Goal: Transaction & Acquisition: Subscribe to service/newsletter

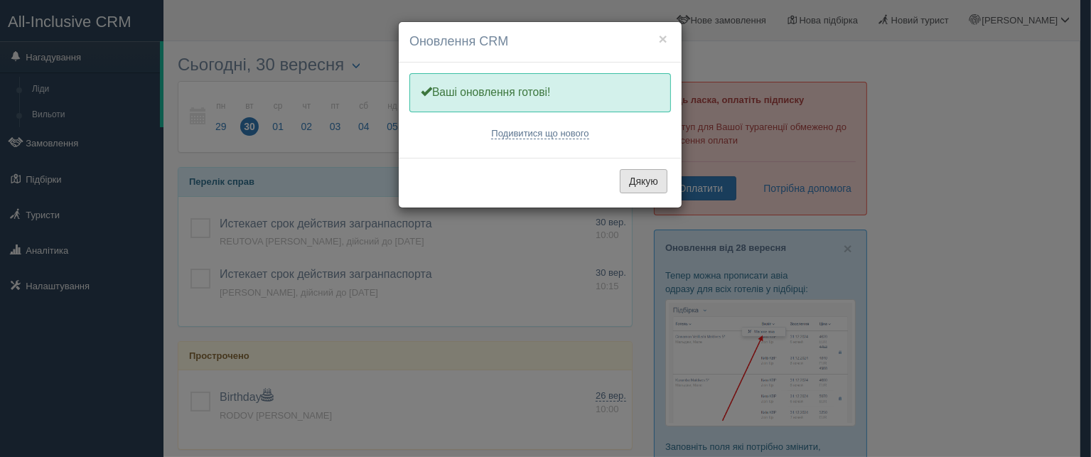
click at [641, 178] on button "Дякую" at bounding box center [644, 181] width 48 height 24
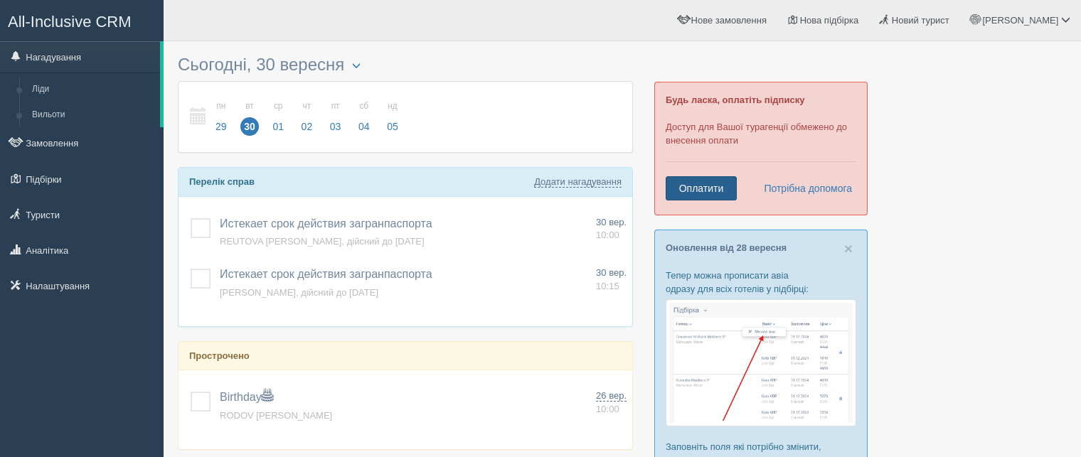
click at [709, 191] on link "Оплатити" at bounding box center [700, 188] width 71 height 24
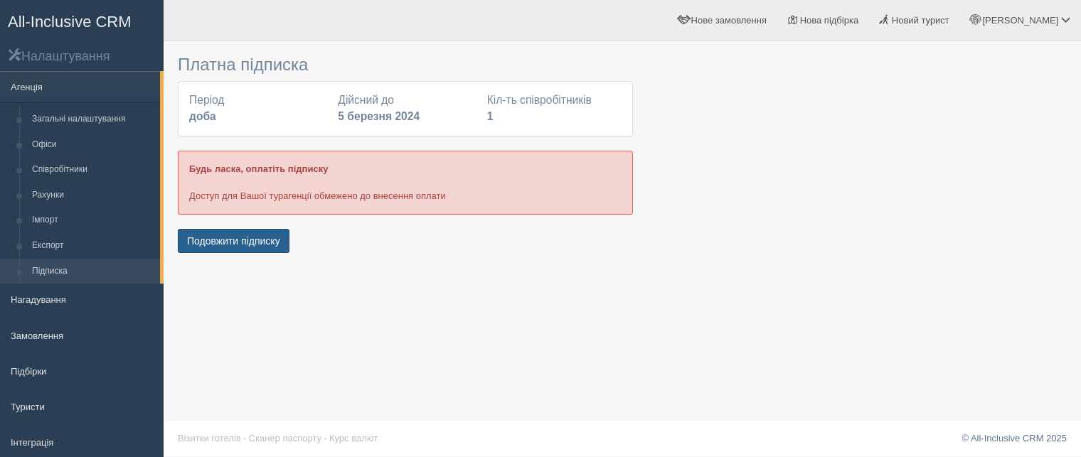
click at [253, 239] on button "Подовжити підписку" at bounding box center [234, 241] width 112 height 24
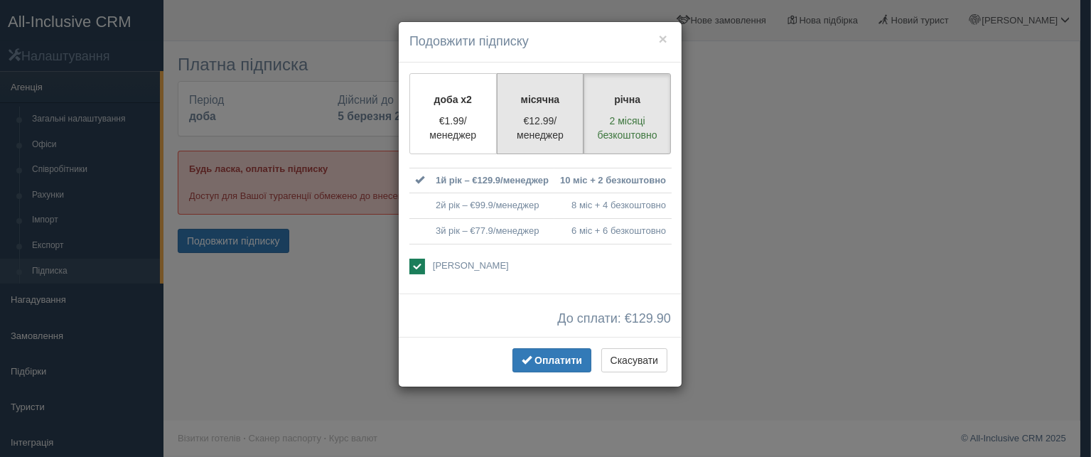
click at [571, 105] on p "місячна" at bounding box center [540, 99] width 69 height 14
radio input "true"
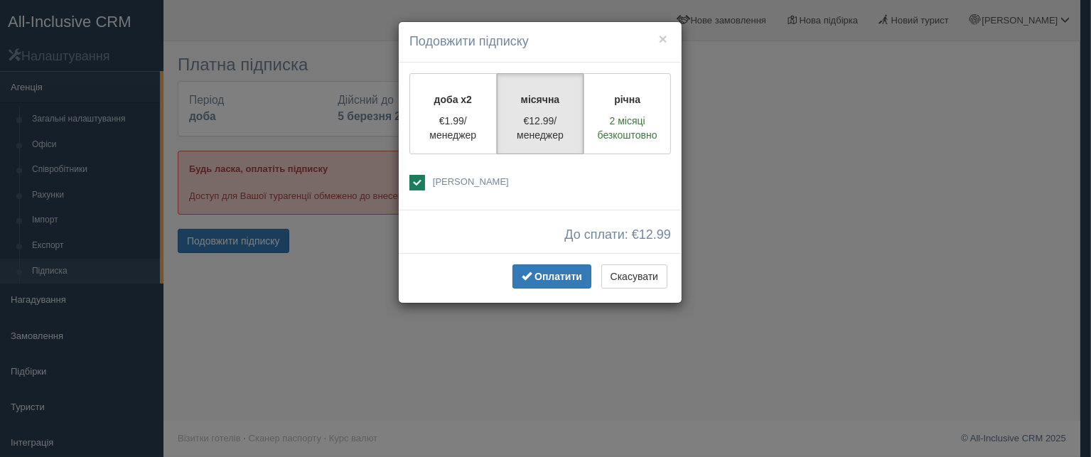
click at [862, 142] on div "× Подовжити підписку доба x2 €1.99/менеджер місячна €12.99/менеджер річна 2 міс…" at bounding box center [545, 228] width 1091 height 457
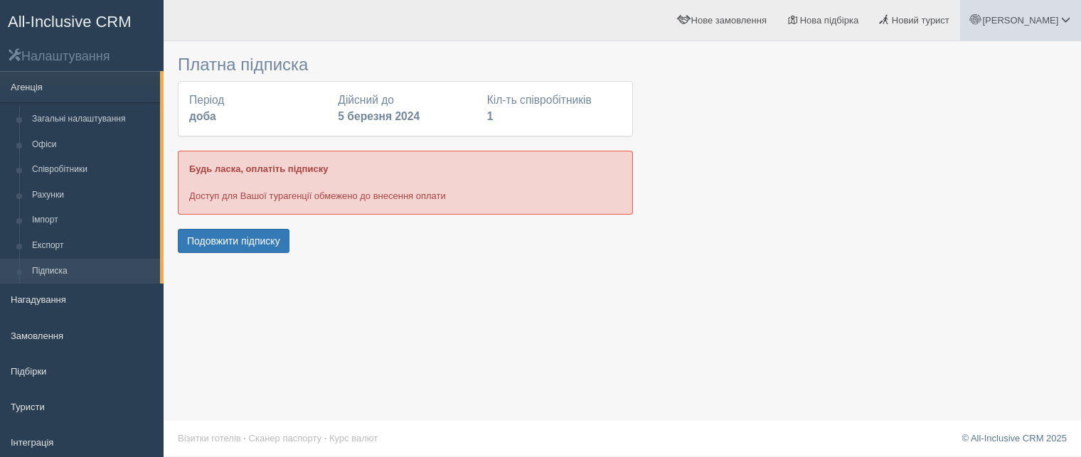
click at [1067, 16] on span at bounding box center [1065, 19] width 9 height 9
click at [995, 59] on span "Мій профіль" at bounding box center [980, 63] width 53 height 11
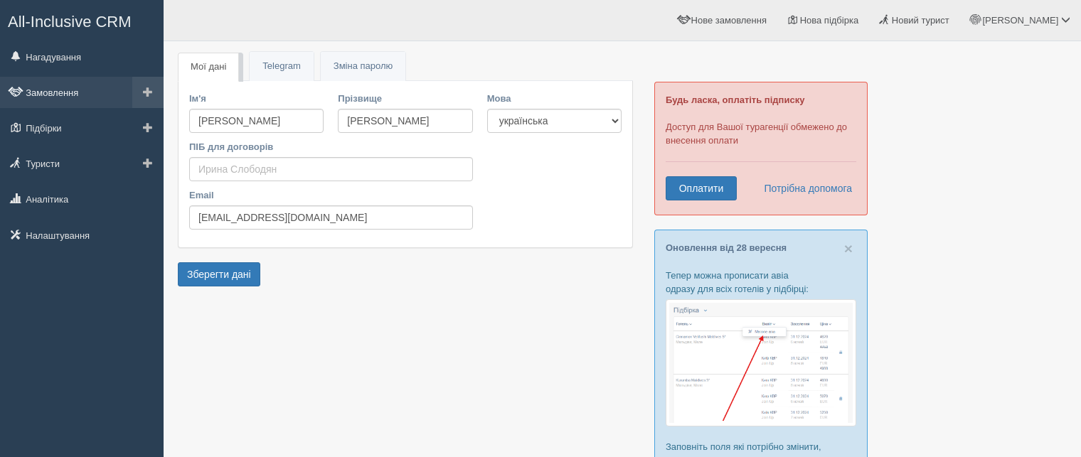
click at [47, 91] on link "Замовлення" at bounding box center [82, 92] width 164 height 31
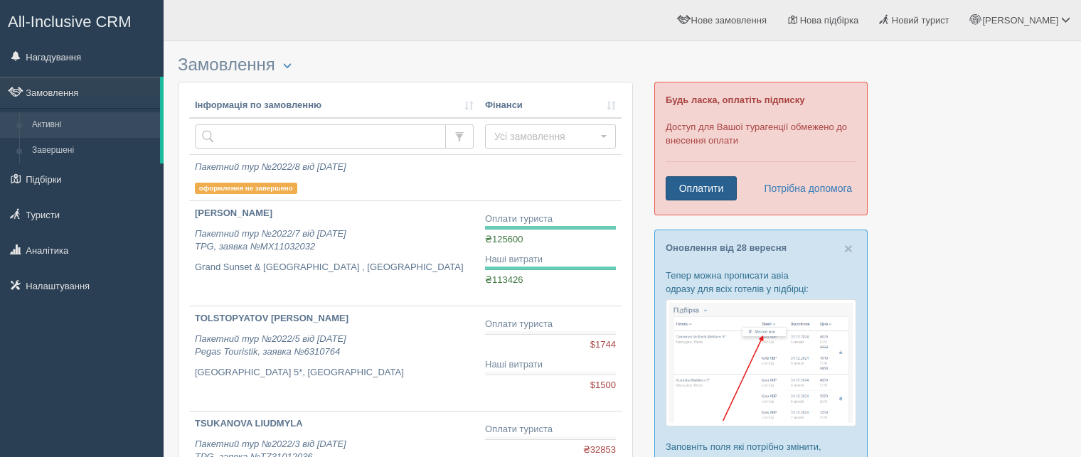
click at [709, 191] on link "Оплатити" at bounding box center [700, 188] width 71 height 24
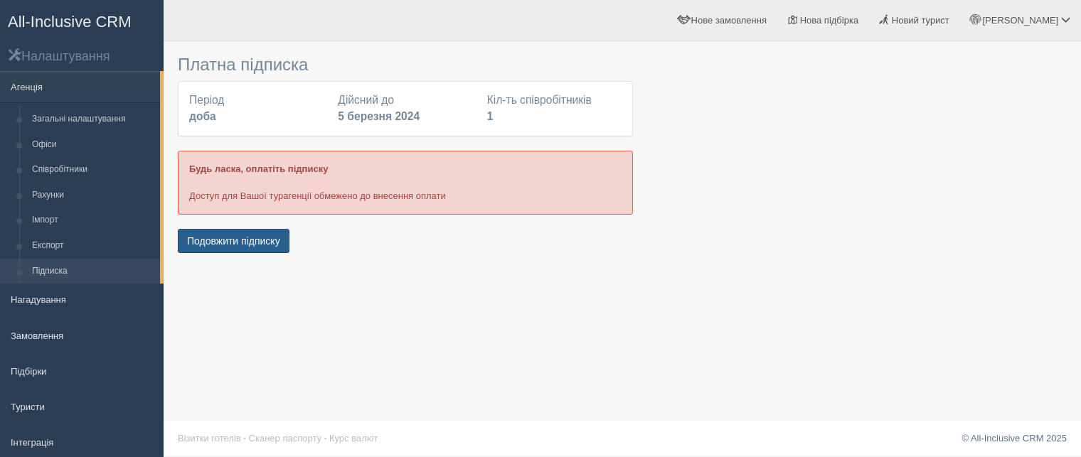
click at [228, 247] on button "Подовжити підписку" at bounding box center [234, 241] width 112 height 24
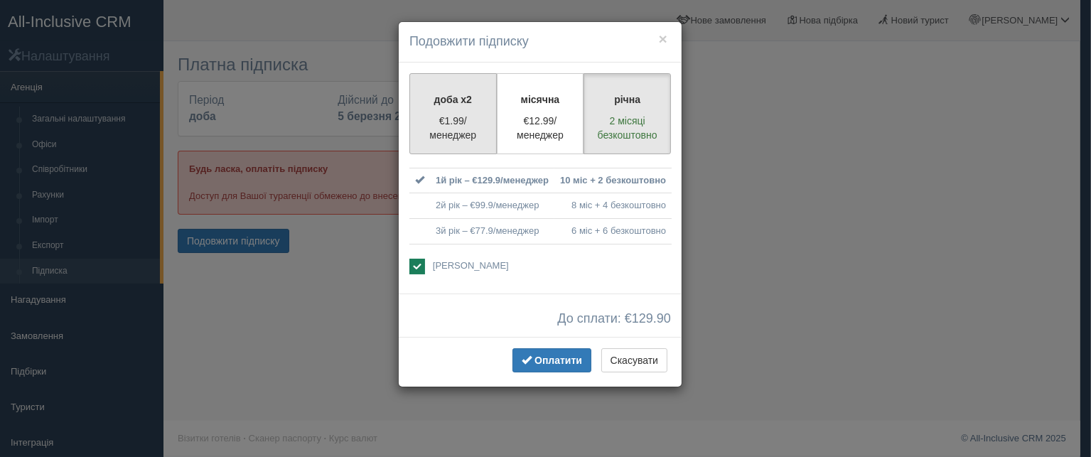
click at [446, 133] on p "€1.99/менеджер" at bounding box center [453, 128] width 69 height 28
radio input "true"
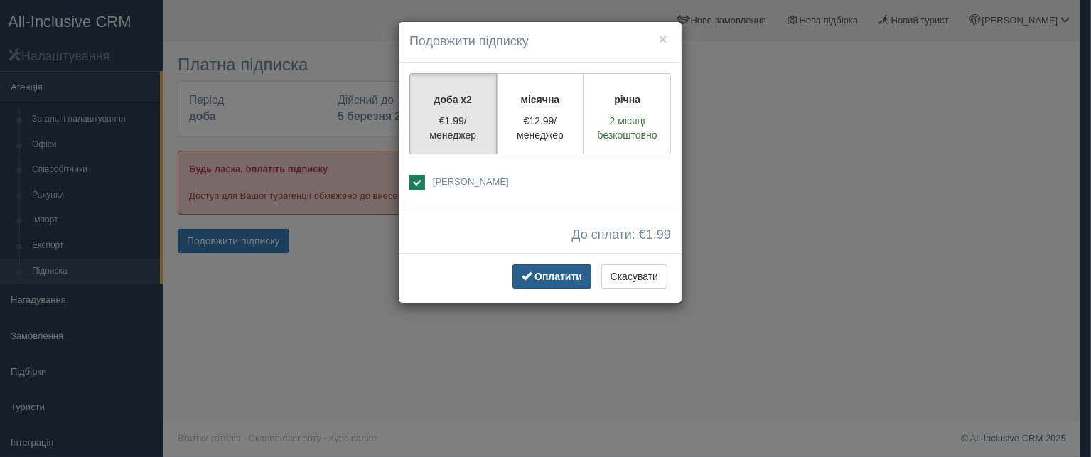
click at [564, 279] on span "Оплатити" at bounding box center [559, 276] width 48 height 11
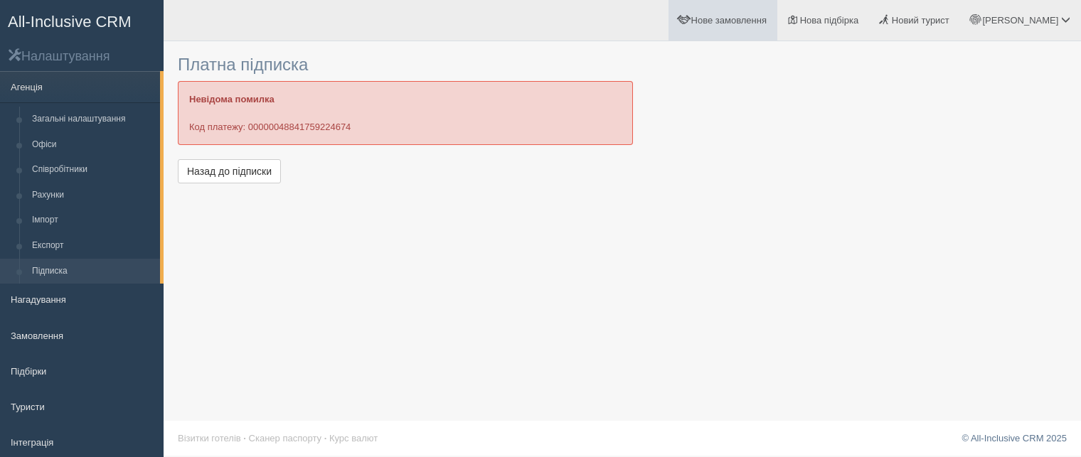
click at [766, 24] on span "Нове замовлення" at bounding box center [728, 20] width 75 height 11
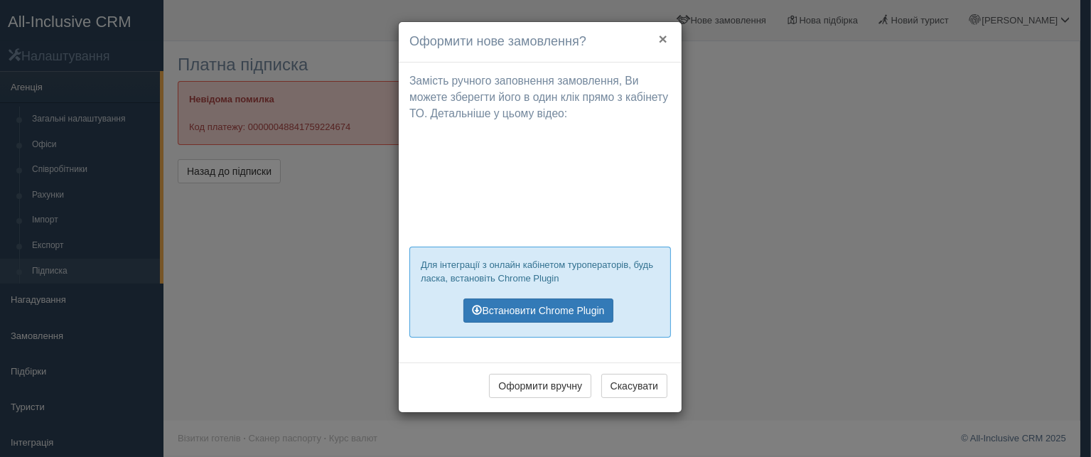
click at [663, 43] on button "×" at bounding box center [663, 38] width 9 height 15
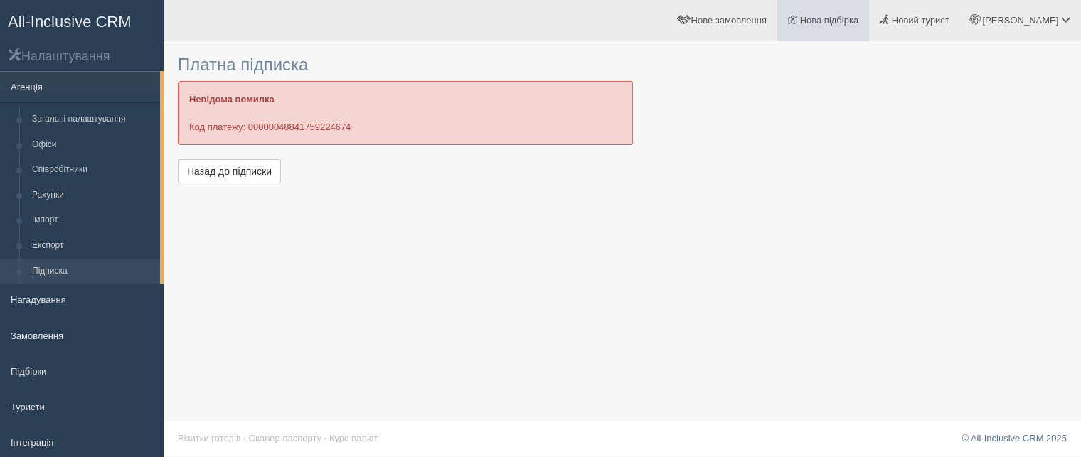
click at [859, 25] on span "Нова підбірка" at bounding box center [829, 20] width 59 height 11
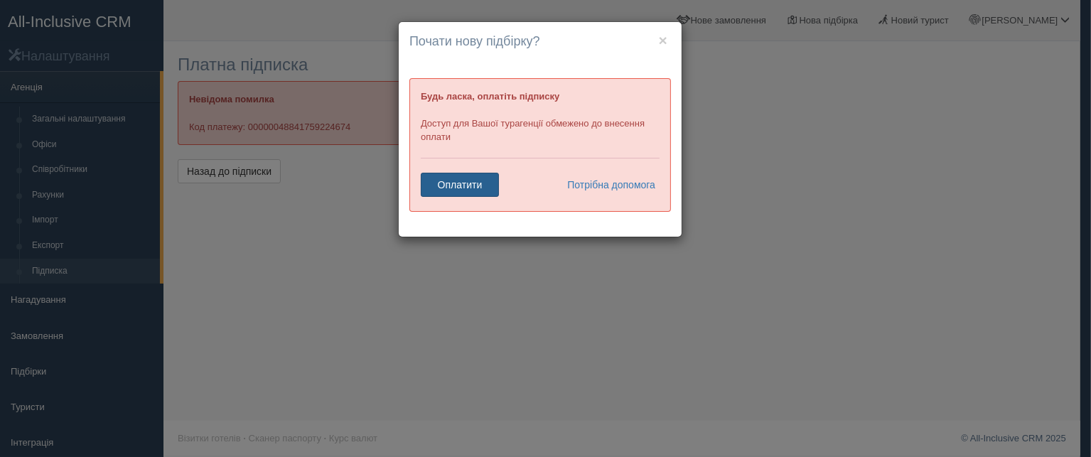
click at [455, 184] on link "Оплатити" at bounding box center [460, 185] width 78 height 24
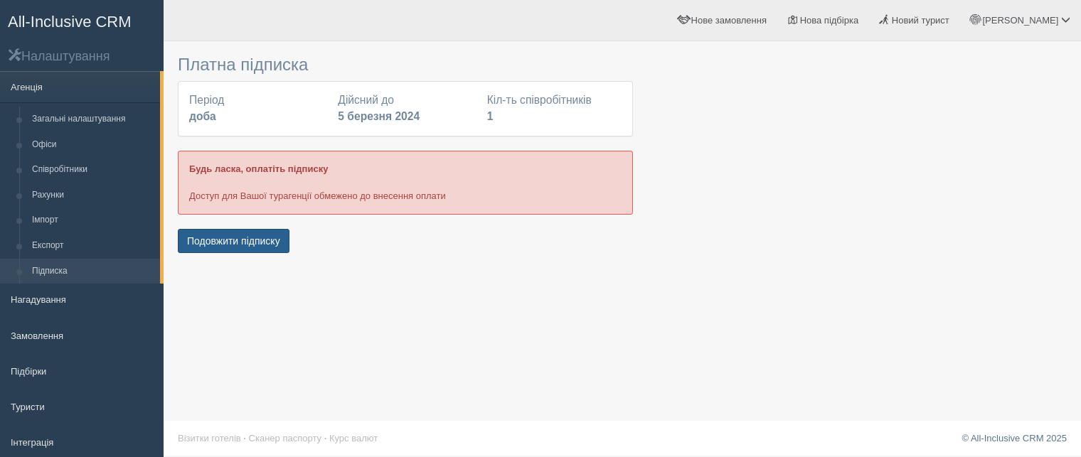
click at [252, 239] on button "Подовжити підписку" at bounding box center [234, 241] width 112 height 24
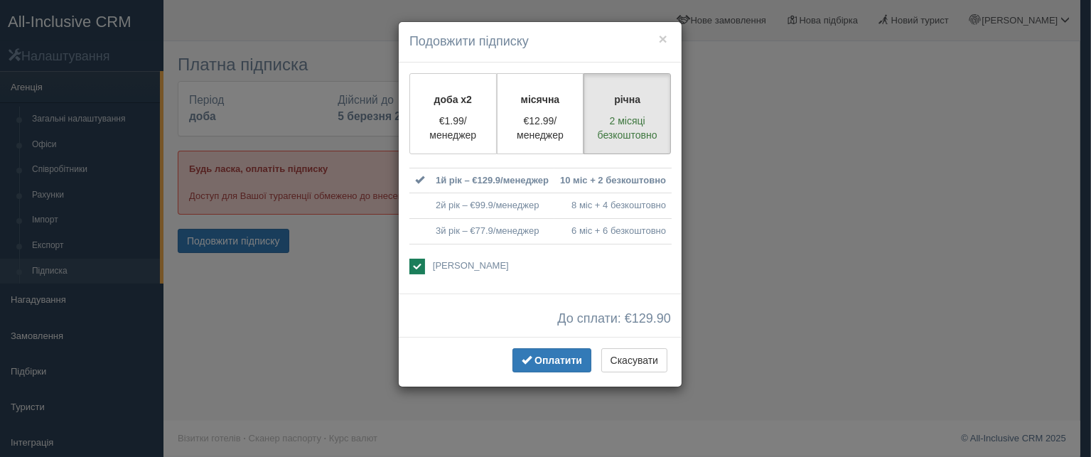
click at [943, 267] on div "× Подовжити підписку доба x2 €1.99/менеджер місячна €12.99/менеджер річна 2 міс…" at bounding box center [545, 228] width 1091 height 457
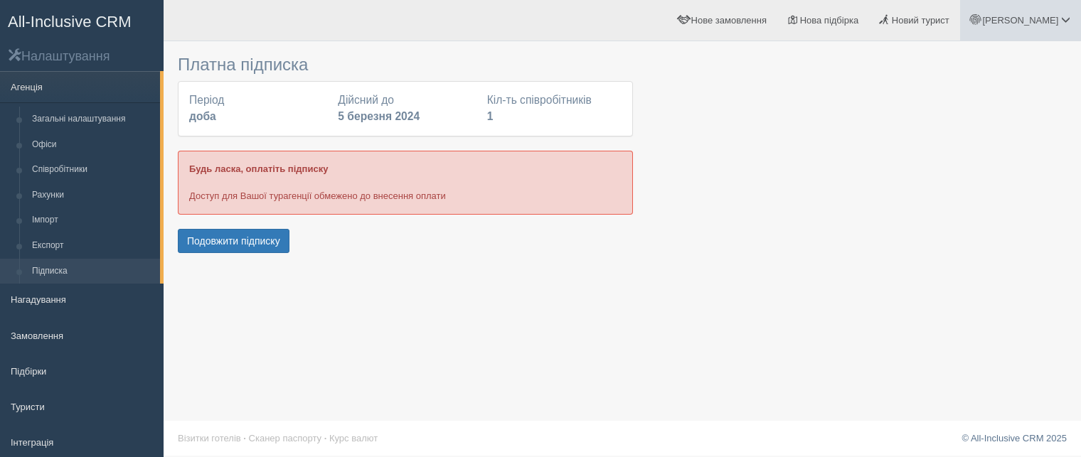
click at [1066, 18] on span at bounding box center [1065, 19] width 9 height 9
click at [964, 184] on link "Вихід" at bounding box center [1002, 184] width 155 height 31
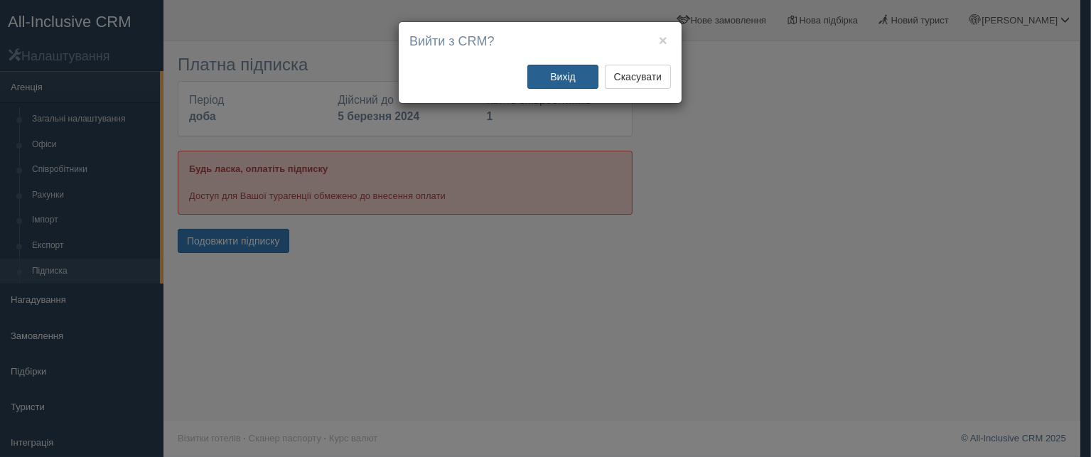
click at [567, 79] on button "Вихід" at bounding box center [562, 77] width 71 height 24
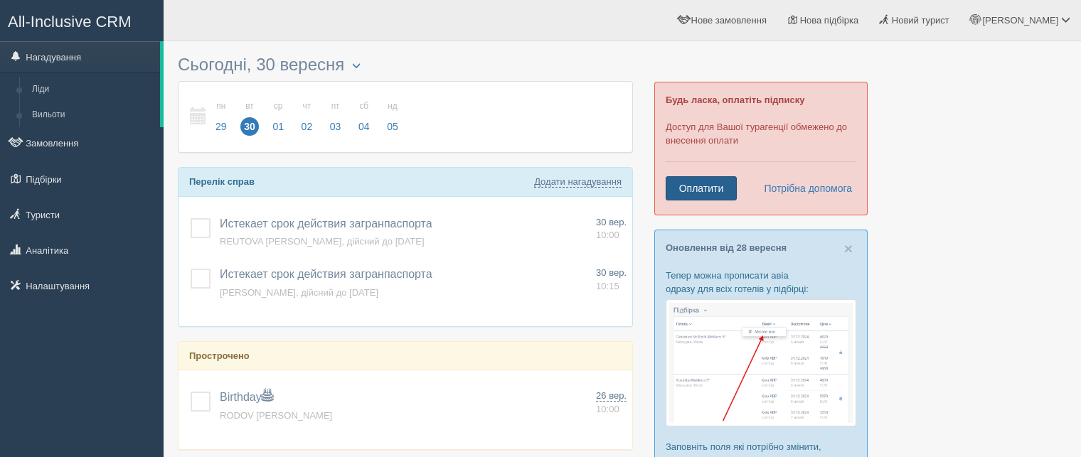
click at [675, 191] on link "Оплатити" at bounding box center [700, 188] width 71 height 24
click at [803, 187] on link "Потрібна допомога" at bounding box center [803, 188] width 98 height 24
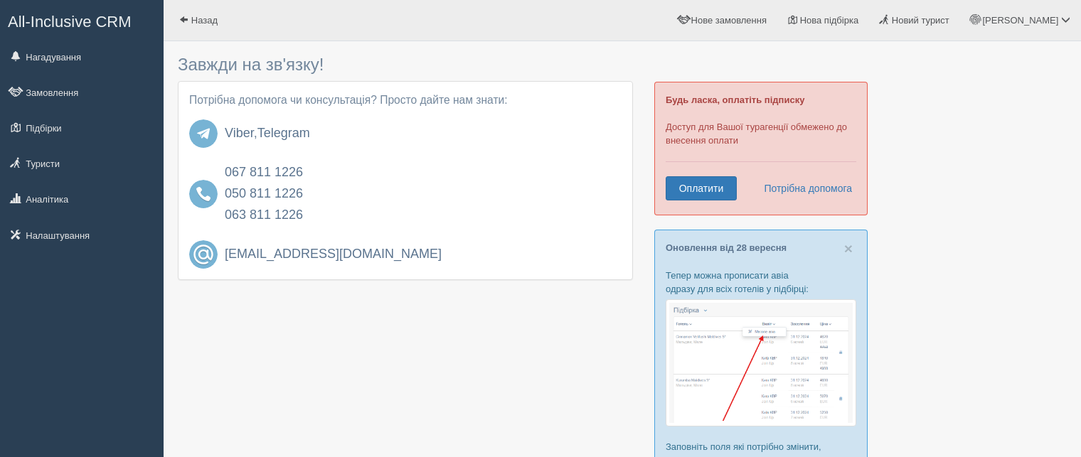
click at [981, 90] on div at bounding box center [622, 361] width 889 height 626
click at [766, 21] on span "Нове замовлення" at bounding box center [728, 20] width 75 height 11
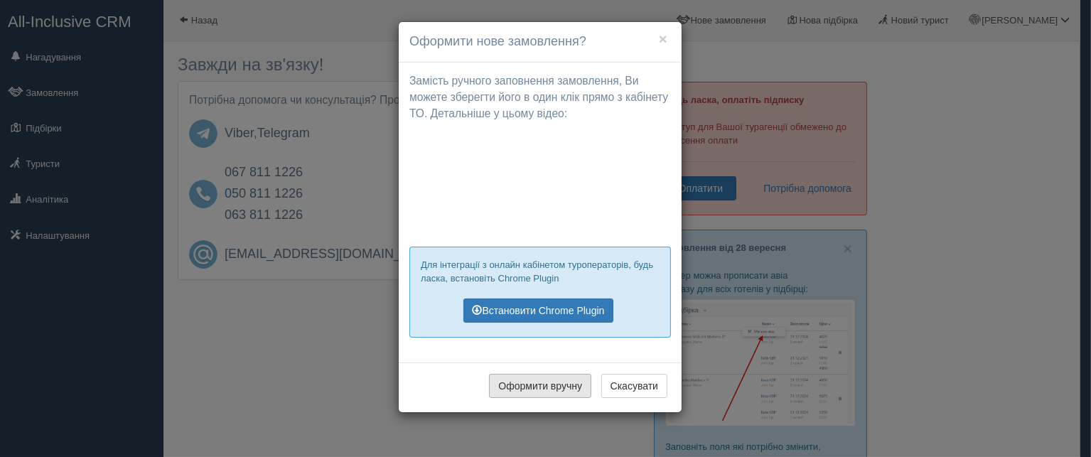
click at [546, 387] on button "Оформити вручну" at bounding box center [540, 386] width 102 height 24
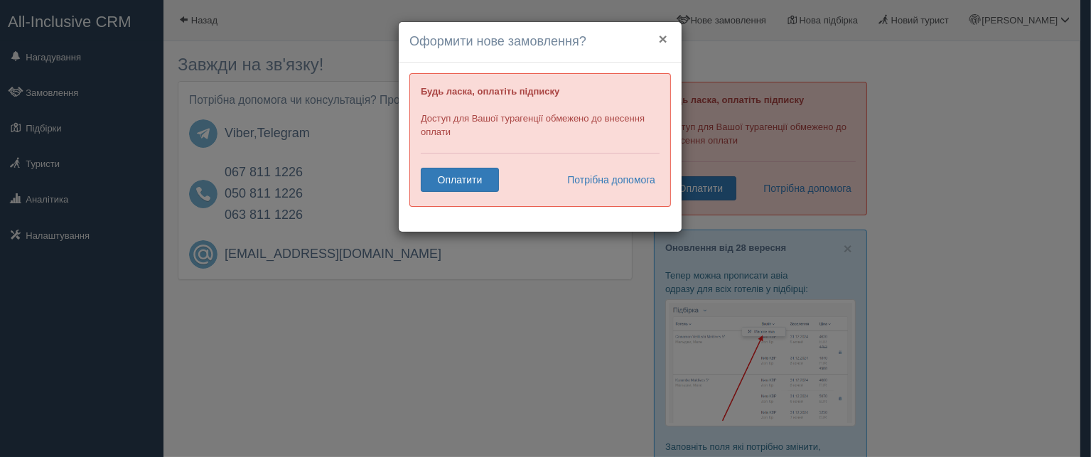
click at [661, 37] on button "×" at bounding box center [663, 38] width 9 height 15
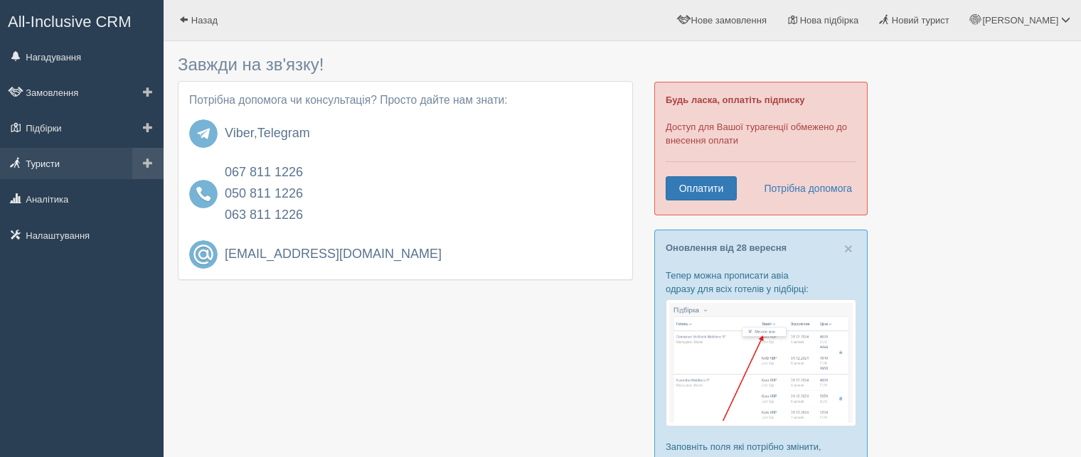
click at [45, 166] on link "Туристи" at bounding box center [82, 163] width 164 height 31
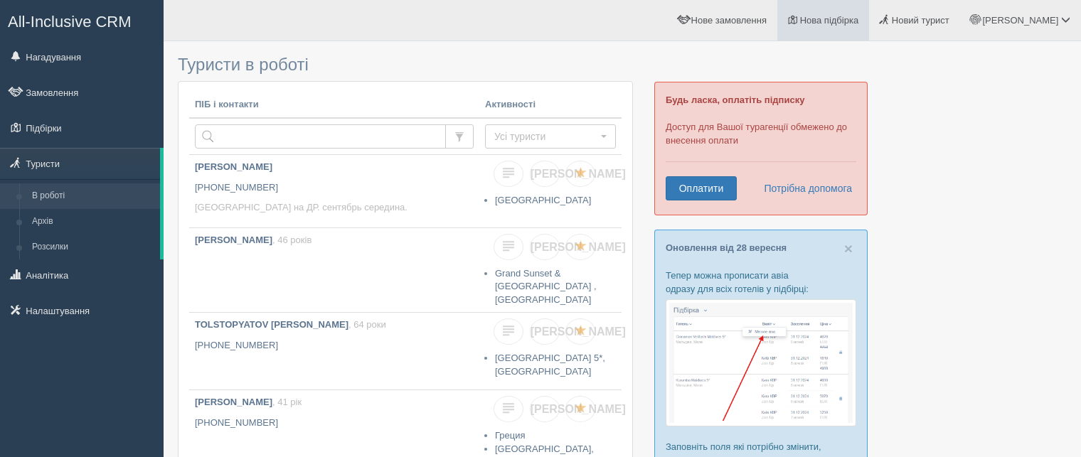
click at [861, 26] on link "Нова підбірка" at bounding box center [823, 20] width 92 height 41
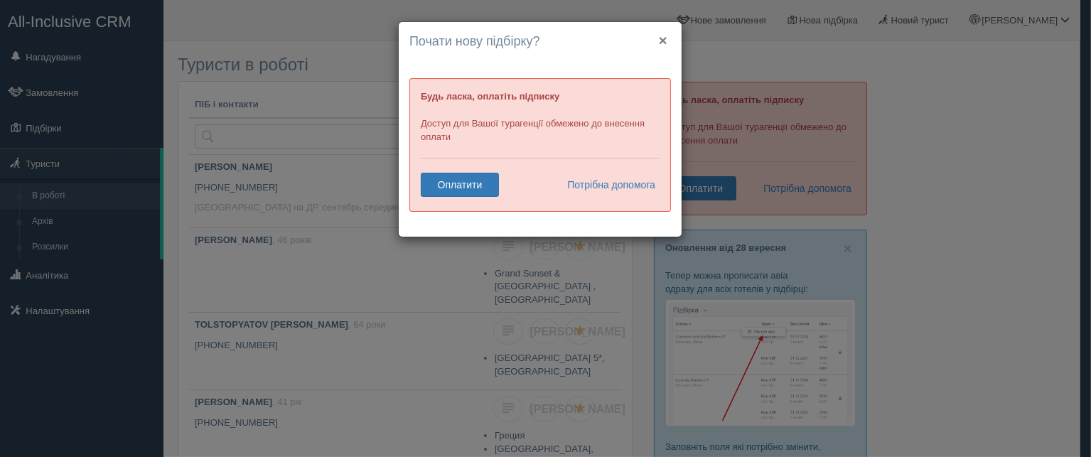
click at [663, 41] on button "×" at bounding box center [663, 40] width 9 height 15
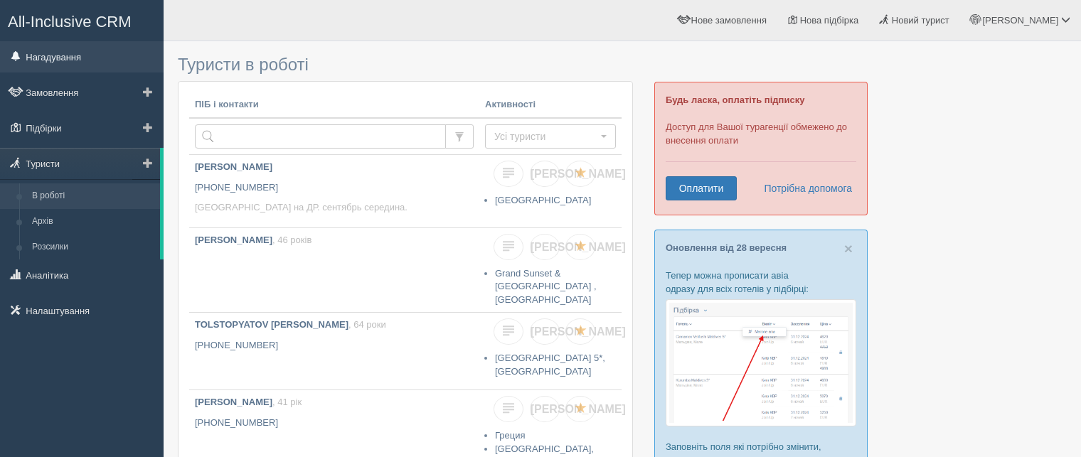
click at [44, 60] on link "Нагадування" at bounding box center [82, 56] width 164 height 31
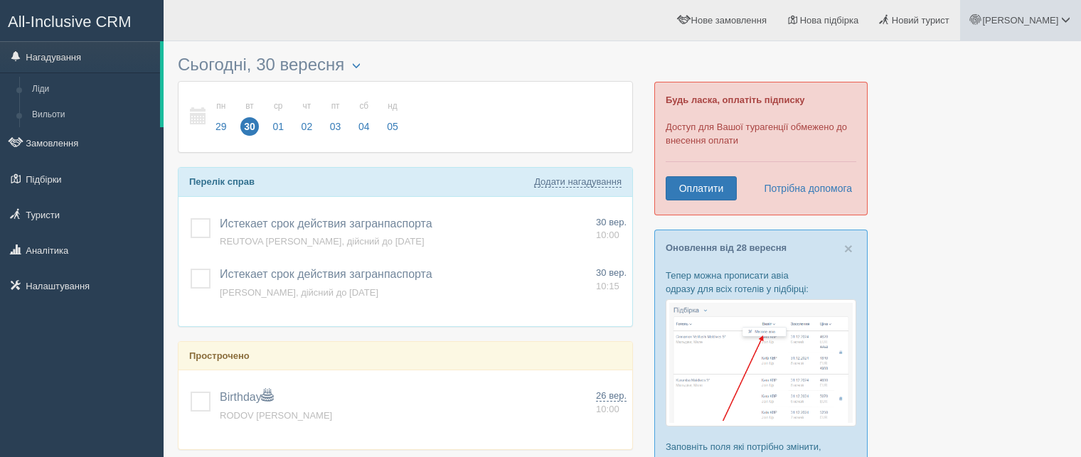
click at [1044, 19] on span "[PERSON_NAME]" at bounding box center [1020, 20] width 76 height 11
click at [955, 187] on link "Вихід" at bounding box center [1002, 184] width 155 height 31
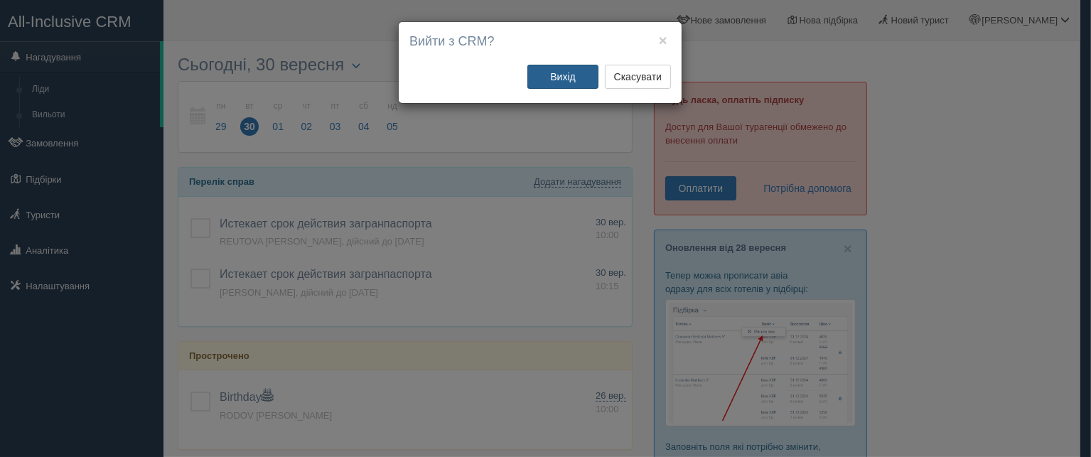
click at [549, 81] on button "Вихід" at bounding box center [562, 77] width 71 height 24
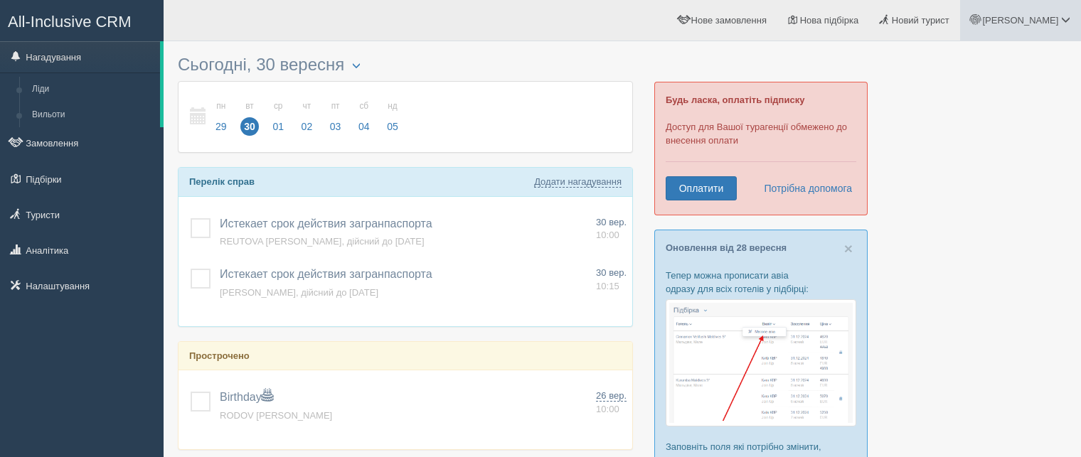
click at [1051, 11] on link "[PERSON_NAME]" at bounding box center [1020, 20] width 121 height 41
click at [945, 121] on span at bounding box center [943, 123] width 9 height 9
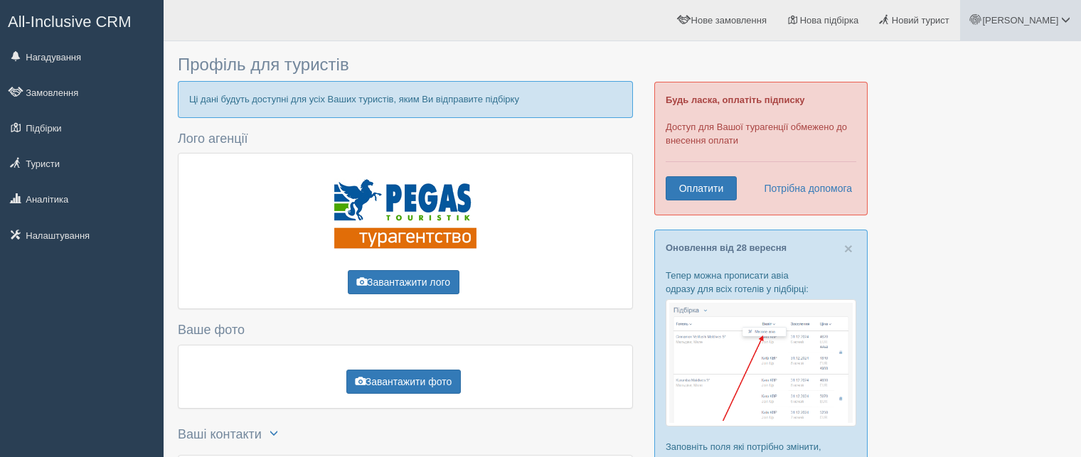
click at [1058, 20] on span "[PERSON_NAME]" at bounding box center [1020, 20] width 76 height 11
click at [950, 186] on link "Вихід" at bounding box center [1002, 184] width 155 height 31
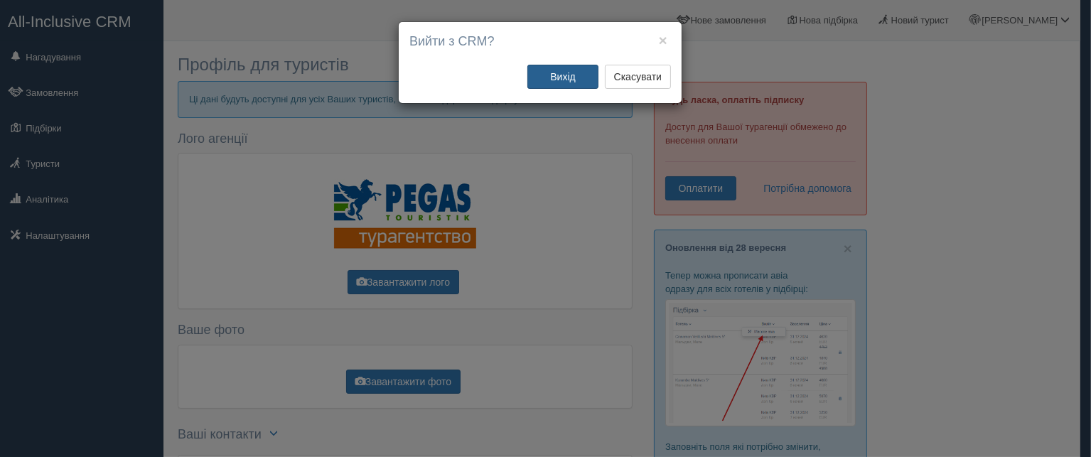
click at [555, 74] on button "Вихід" at bounding box center [562, 77] width 71 height 24
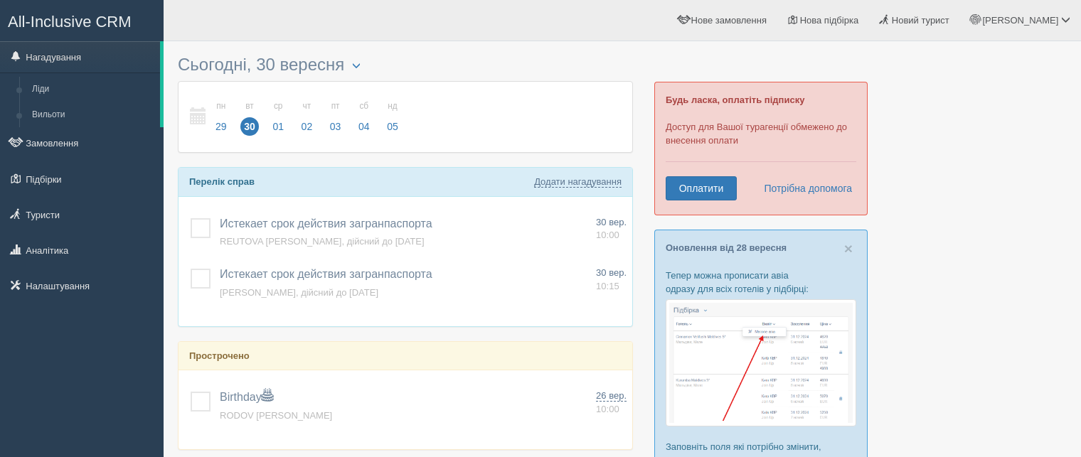
click div
click at [1058, 20] on span "[PERSON_NAME]" at bounding box center [1020, 20] width 76 height 11
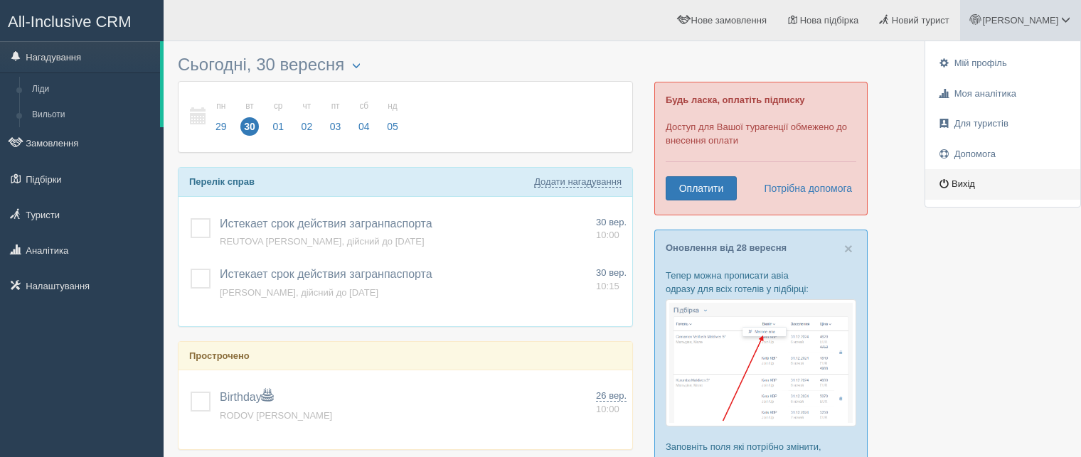
click at [973, 187] on link "Вихід" at bounding box center [1002, 184] width 155 height 31
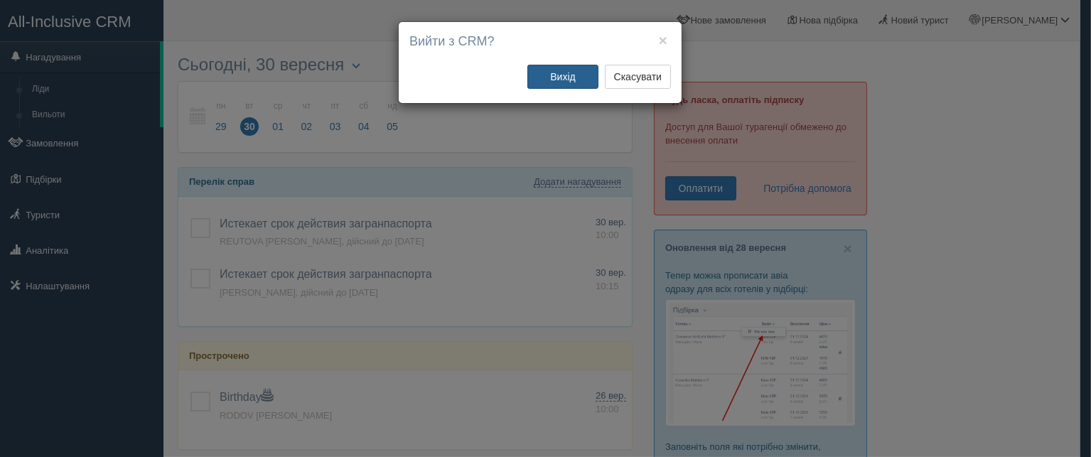
click at [557, 70] on button "Вихід" at bounding box center [562, 77] width 71 height 24
